Goal: Check status: Check status

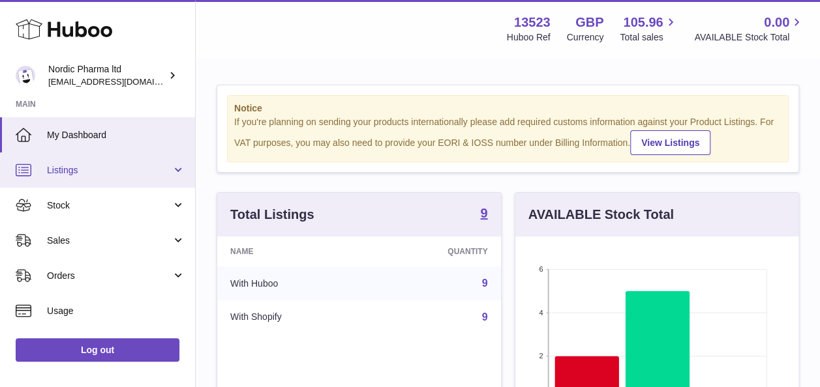
click at [87, 179] on link "Listings" at bounding box center [97, 170] width 195 height 35
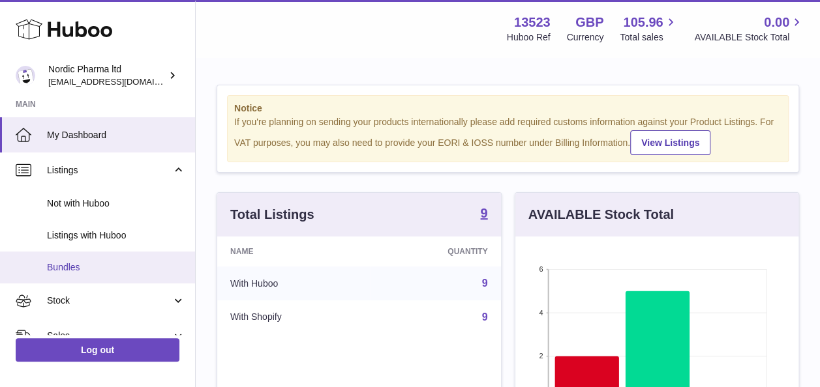
scroll to position [42, 0]
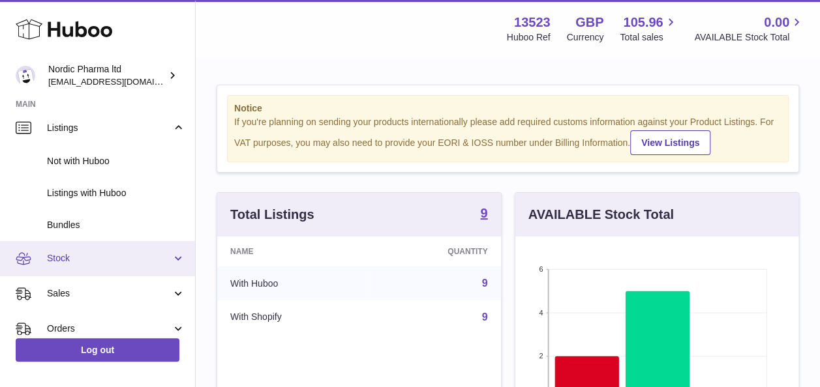
click at [89, 253] on span "Stock" at bounding box center [109, 258] width 125 height 12
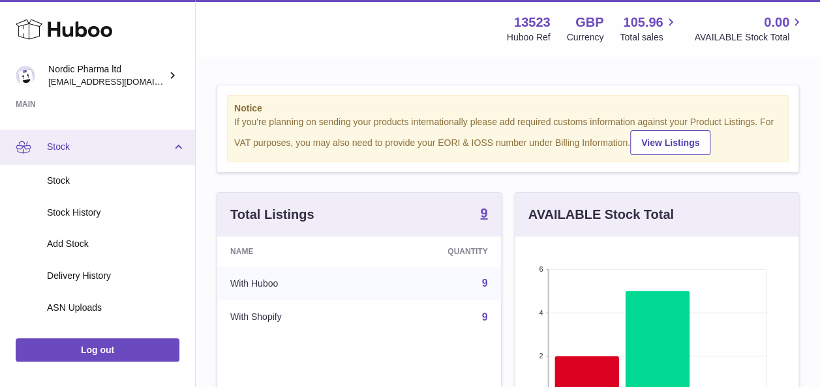
scroll to position [160, 0]
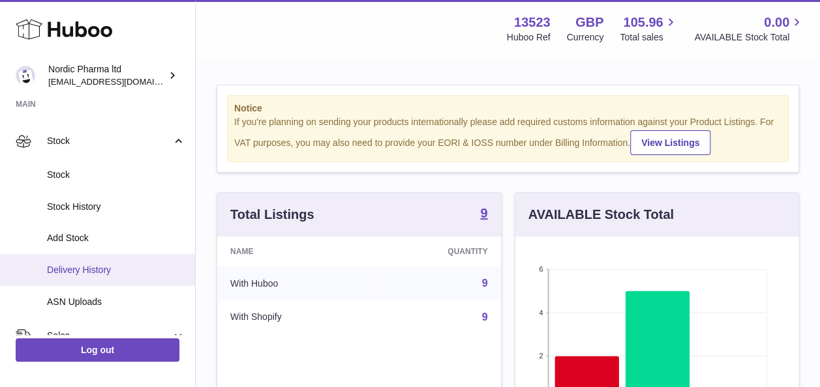
click at [88, 271] on span "Delivery History" at bounding box center [116, 270] width 138 height 12
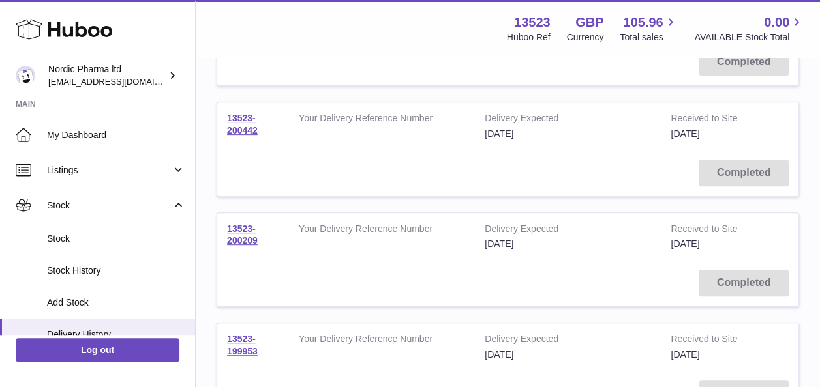
scroll to position [258, 0]
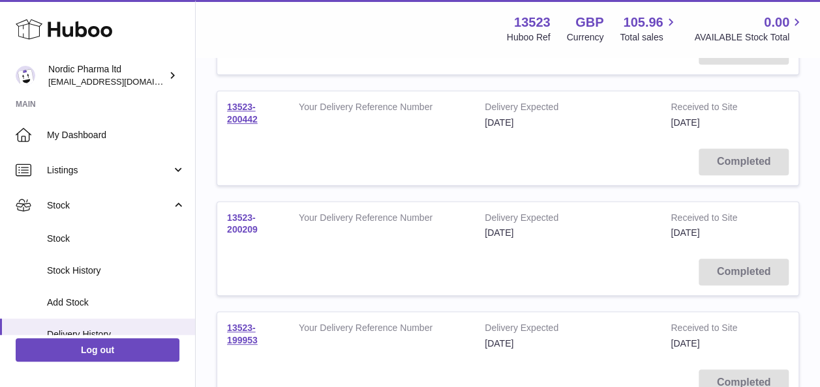
click at [242, 217] on link "13523-200209" at bounding box center [242, 224] width 31 height 23
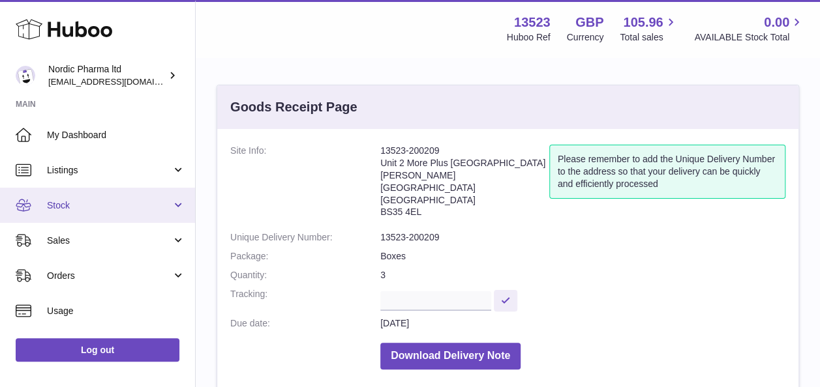
click at [79, 194] on link "Stock" at bounding box center [97, 205] width 195 height 35
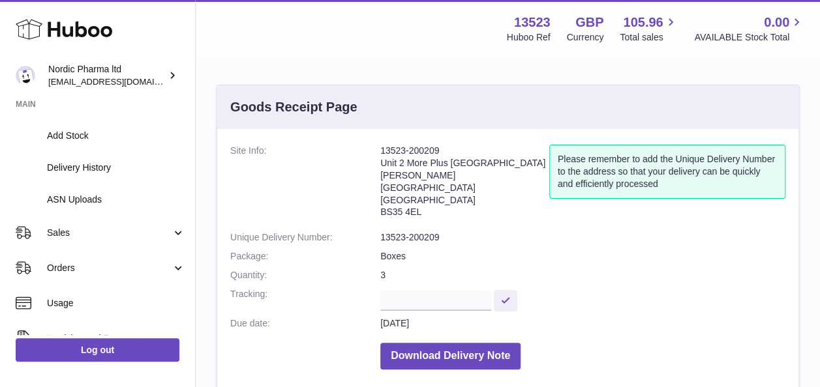
scroll to position [170, 0]
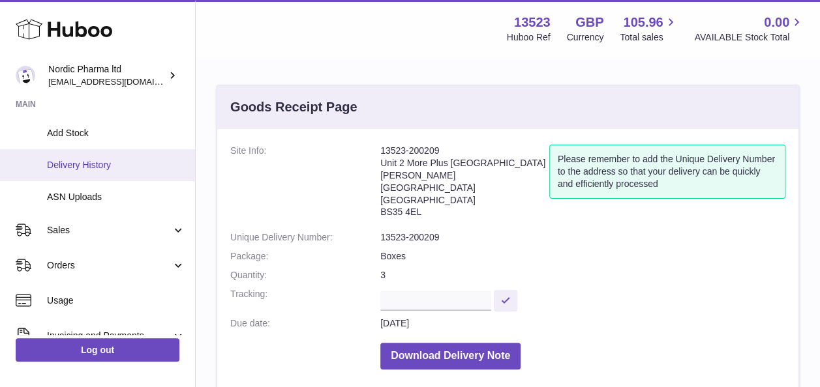
click at [89, 151] on link "Delivery History" at bounding box center [97, 165] width 195 height 32
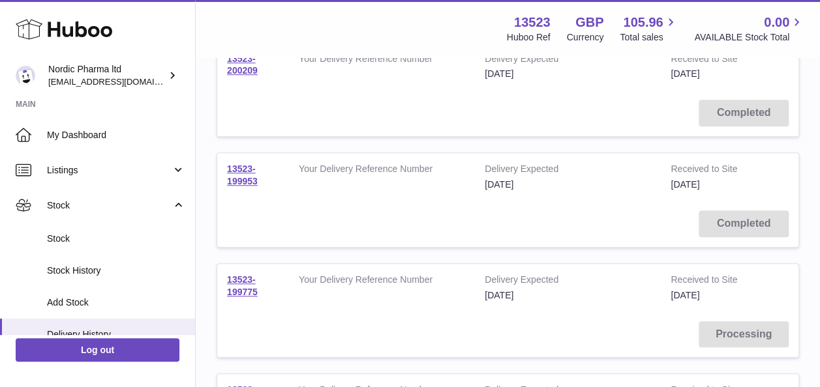
scroll to position [417, 0]
click at [249, 279] on link "13523-199775" at bounding box center [242, 285] width 31 height 23
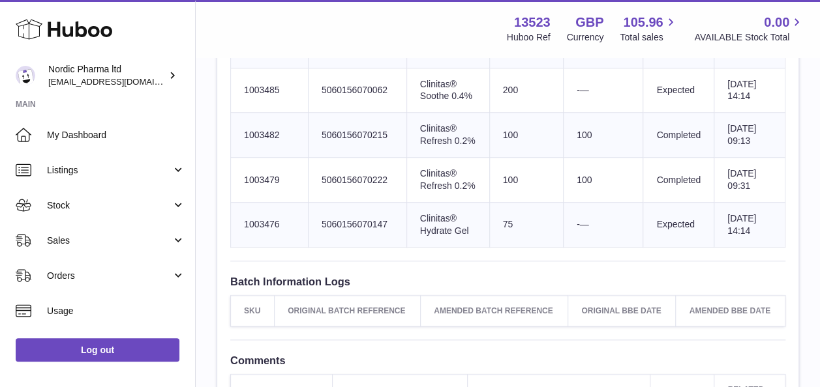
scroll to position [541, 0]
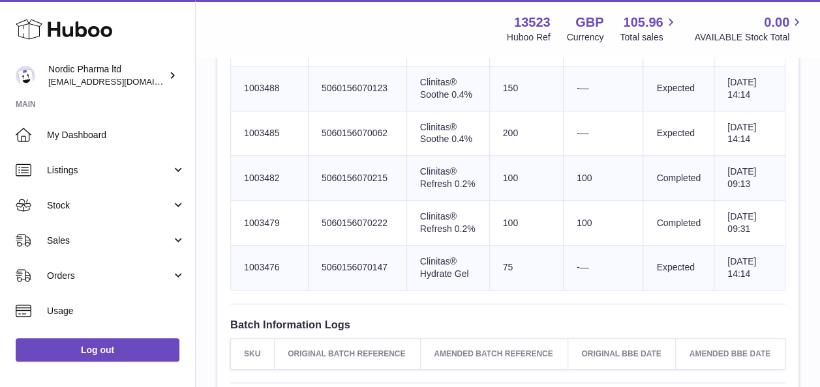
click at [242, 201] on td "Huboo SKU Number 1003482" at bounding box center [270, 178] width 78 height 45
click at [255, 201] on td "Huboo SKU Number 1003482" at bounding box center [270, 178] width 78 height 45
click at [256, 201] on td "Huboo SKU Number 1003482" at bounding box center [270, 178] width 78 height 45
click at [244, 246] on td "Huboo SKU Number 1003479" at bounding box center [270, 223] width 78 height 45
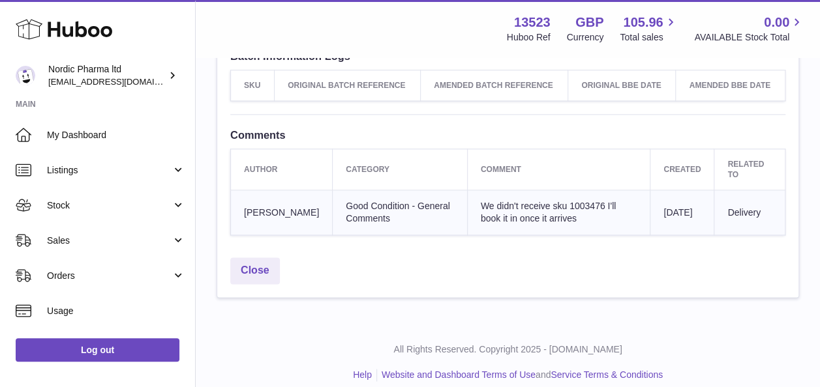
scroll to position [798, 0]
